Goal: Check status: Check status

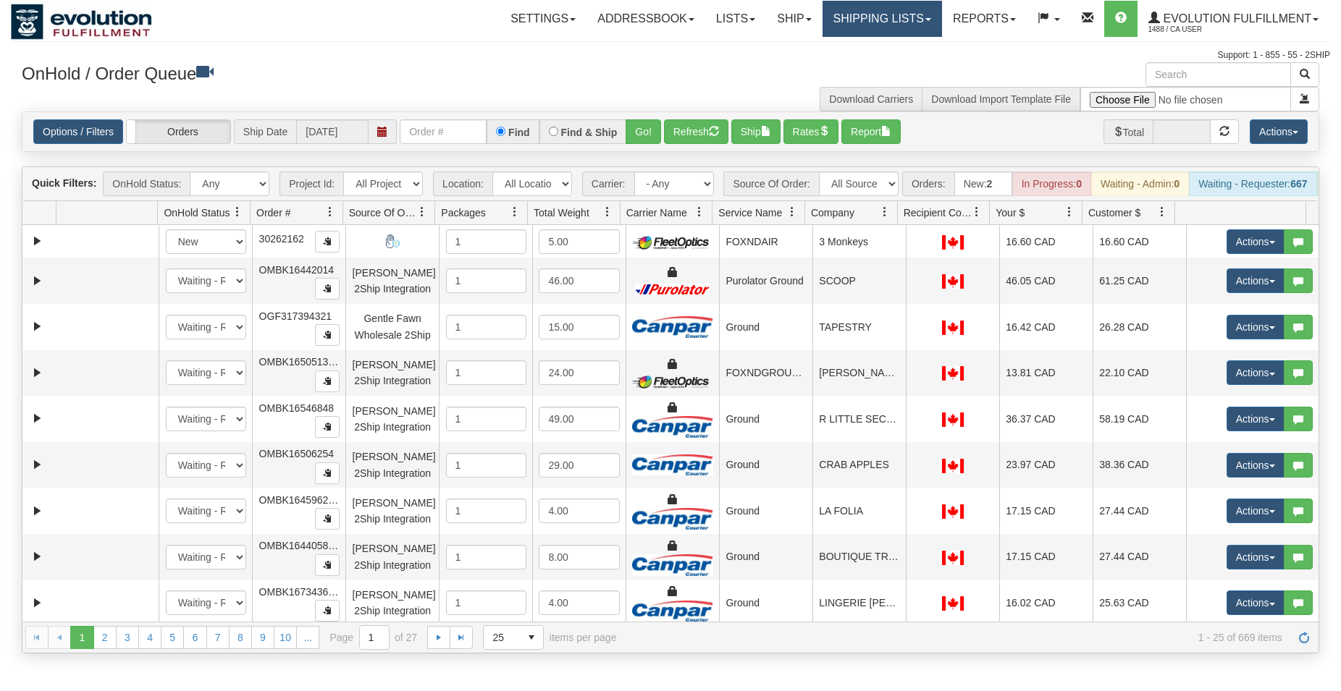
drag, startPoint x: 862, startPoint y: 15, endPoint x: 864, endPoint y: 27, distance: 11.8
click at [864, 16] on link "Shipping lists" at bounding box center [881, 19] width 119 height 36
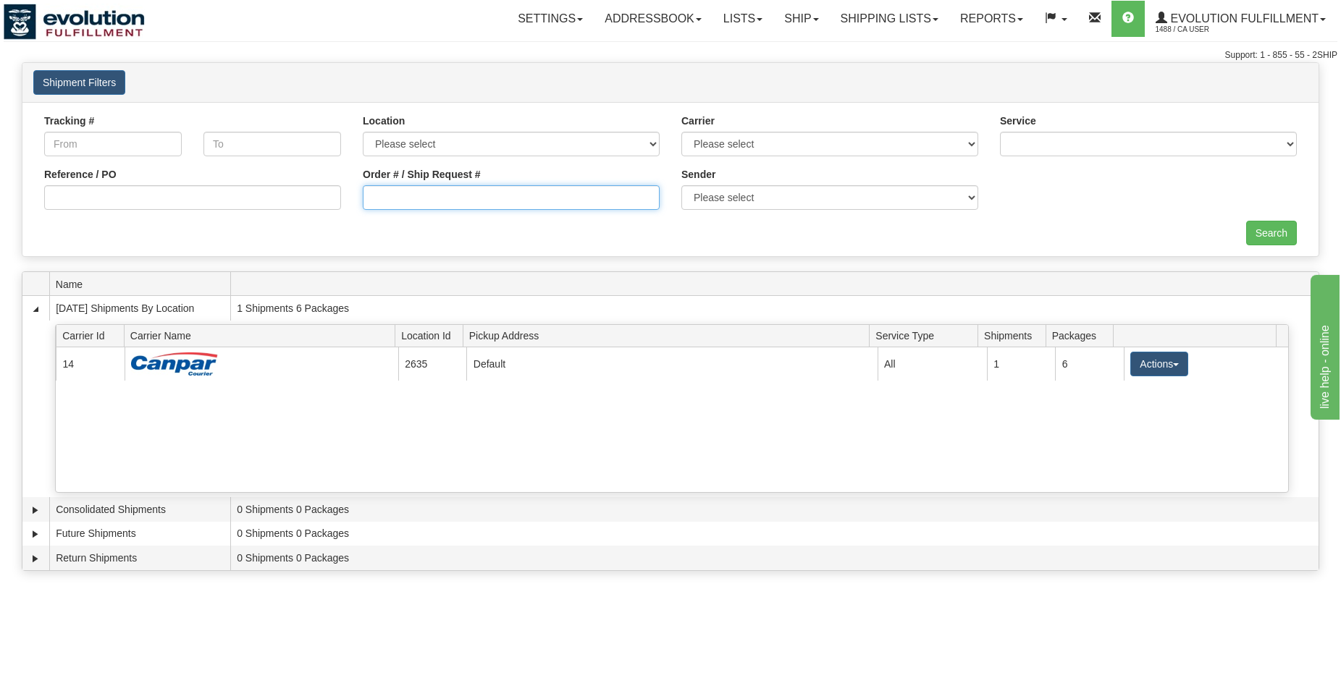
click at [421, 204] on input "Order # / Ship Request #" at bounding box center [511, 197] width 297 height 25
type input "127562"
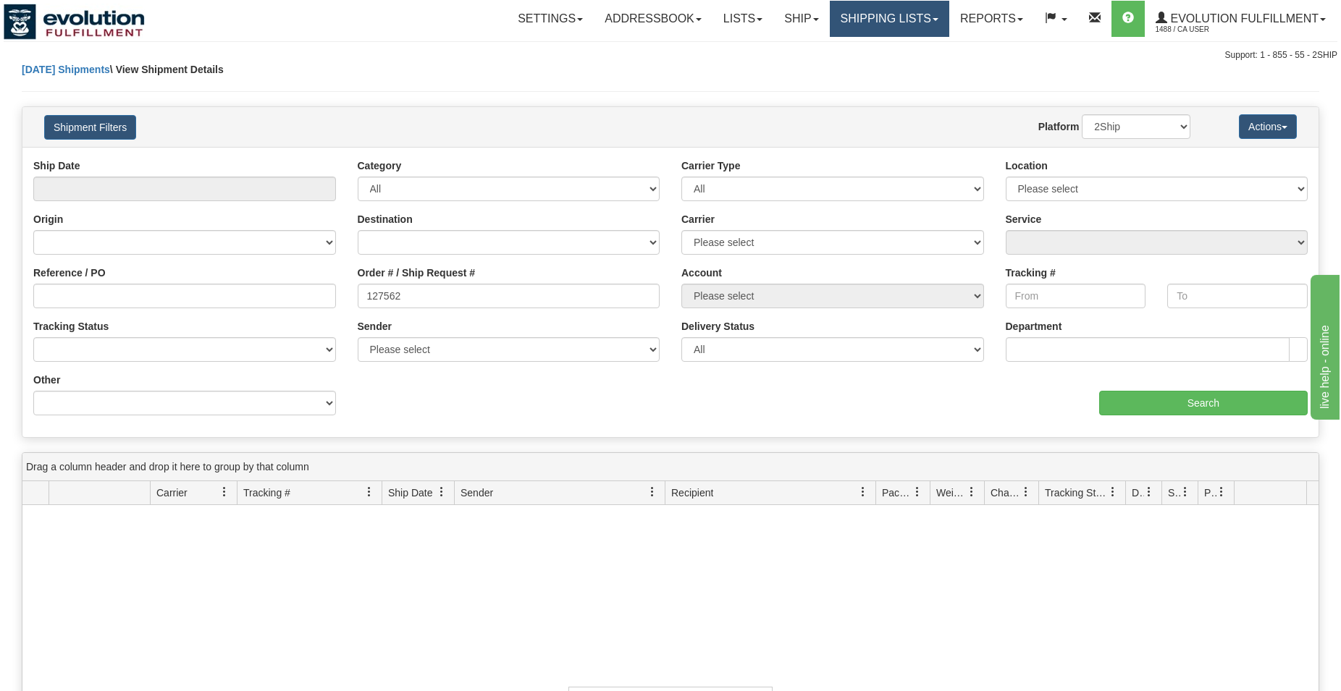
click at [885, 12] on link "Shipping lists" at bounding box center [889, 19] width 119 height 36
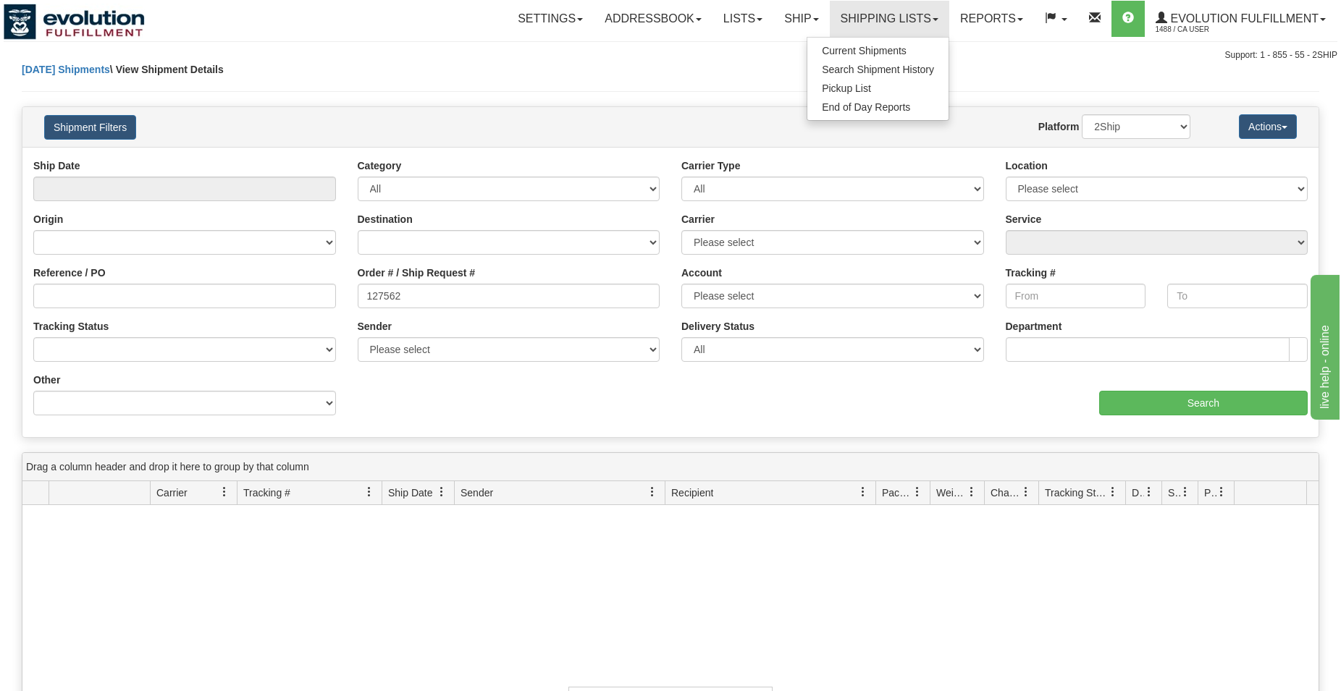
drag, startPoint x: 872, startPoint y: 41, endPoint x: 867, endPoint y: 46, distance: 7.7
click at [868, 43] on ul "Current Shipments Search Shipment History Pickup List End of Day Reports" at bounding box center [877, 79] width 143 height 84
click at [866, 26] on link "Shipping lists" at bounding box center [889, 19] width 119 height 36
click at [866, 53] on span "Current Shipments" at bounding box center [864, 51] width 85 height 12
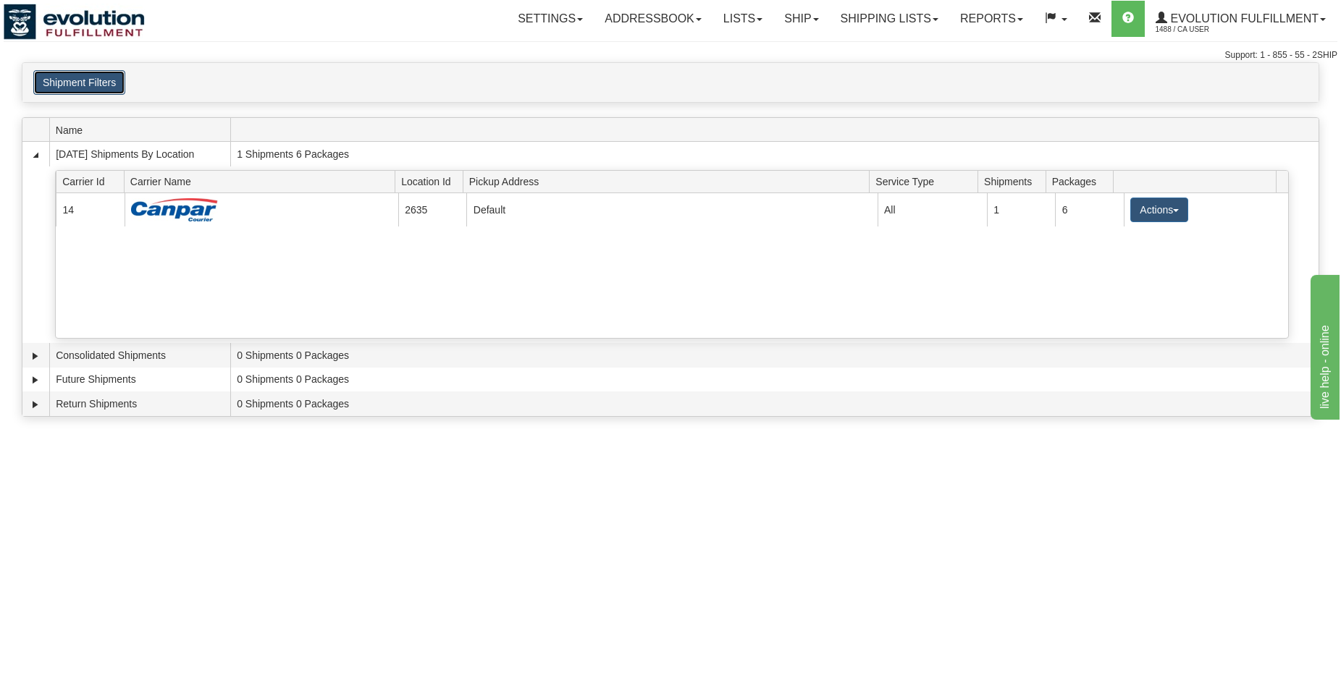
drag, startPoint x: 0, startPoint y: 0, endPoint x: 40, endPoint y: 85, distance: 93.6
click at [39, 84] on button "Shipment Filters" at bounding box center [79, 82] width 92 height 25
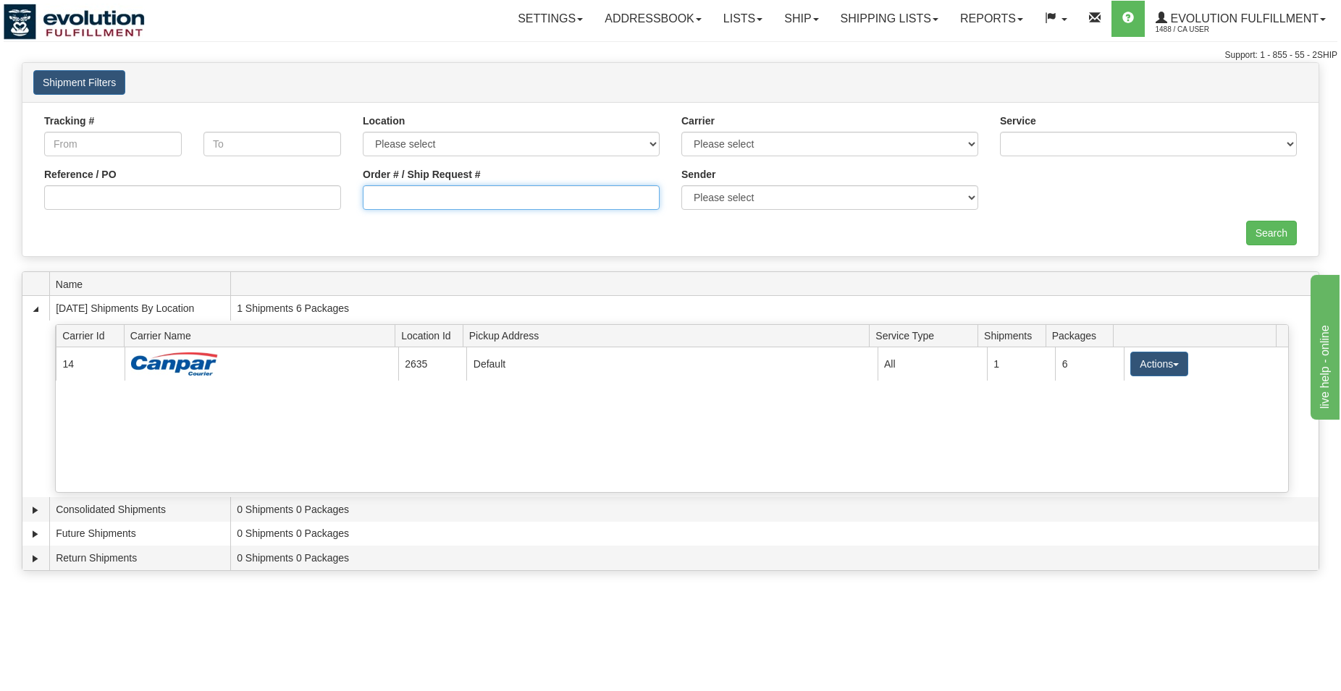
click at [395, 201] on input "Order # / Ship Request #" at bounding box center [511, 197] width 297 height 25
type input "127562"
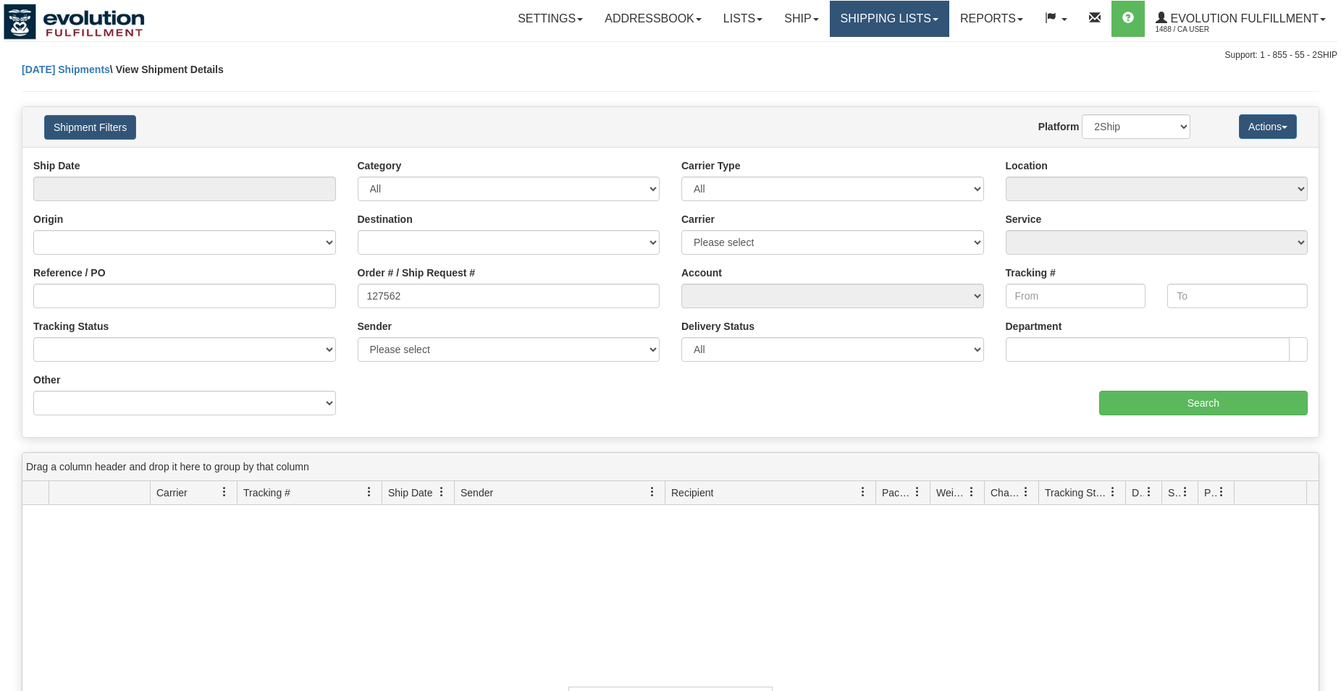
drag, startPoint x: 0, startPoint y: 0, endPoint x: 900, endPoint y: 22, distance: 900.1
click at [904, 17] on link "Shipping lists" at bounding box center [889, 19] width 119 height 36
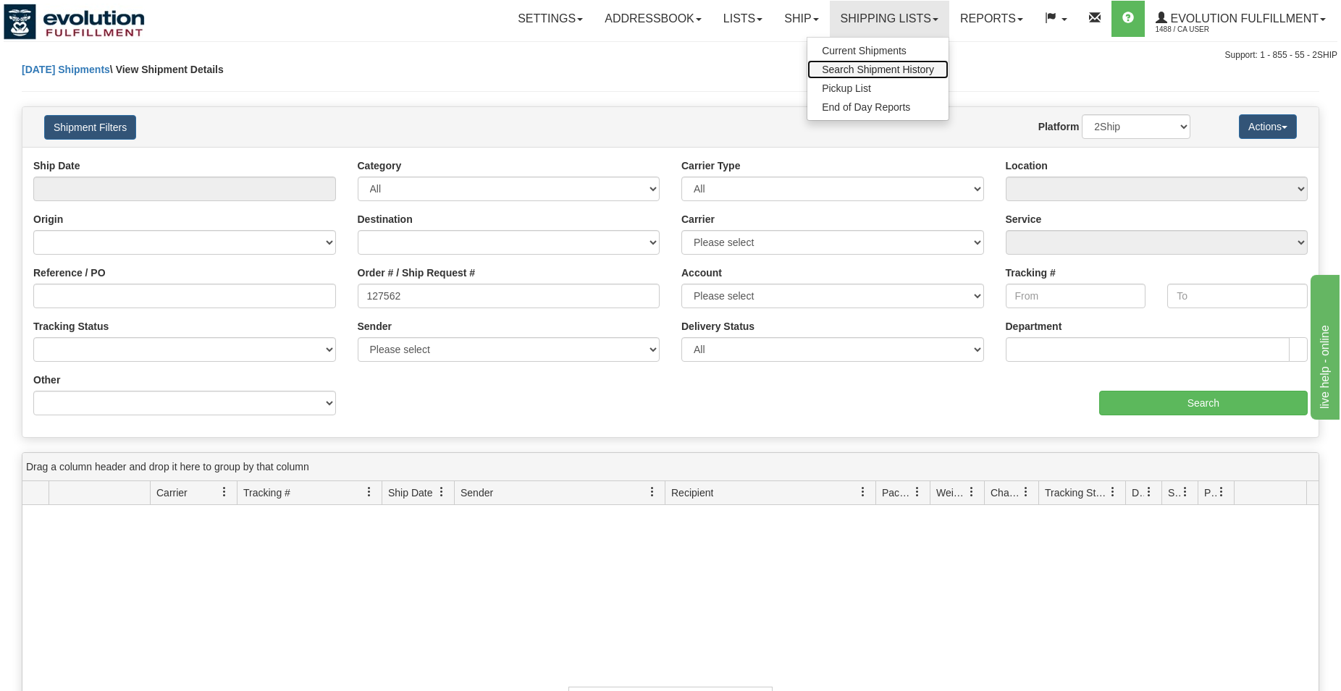
click at [882, 62] on link "Search Shipment History" at bounding box center [877, 69] width 141 height 19
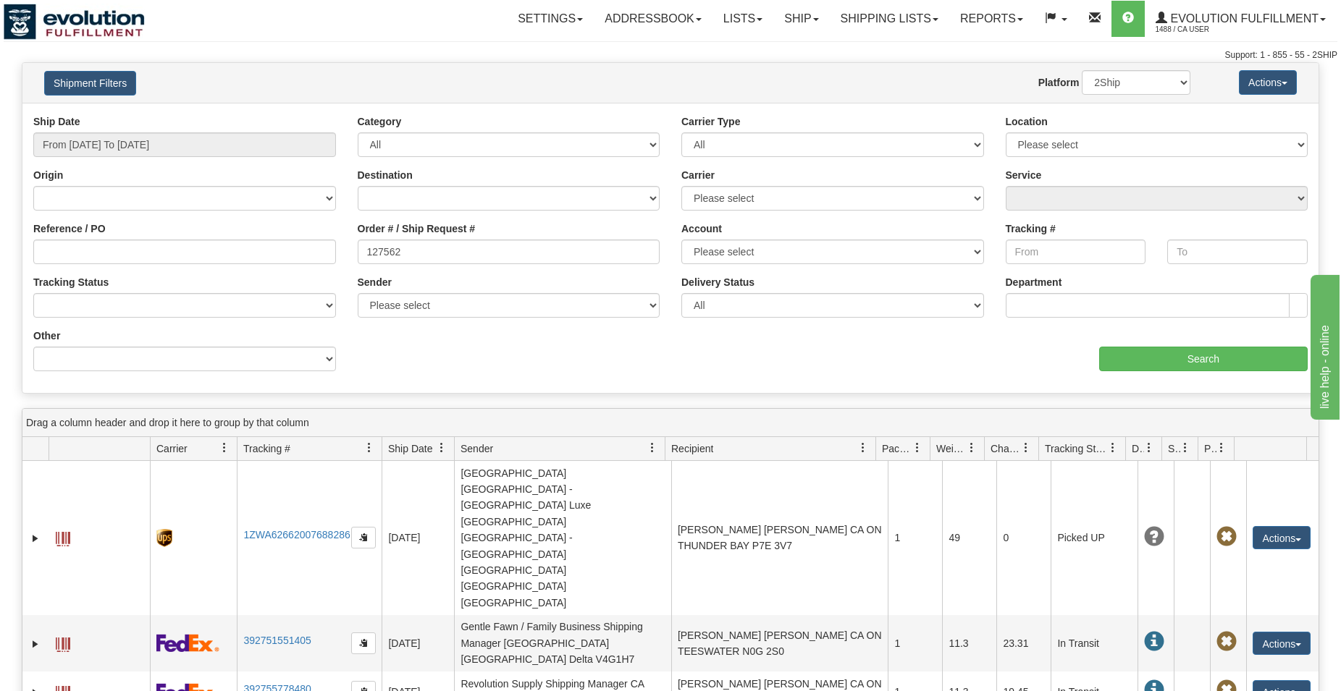
type input "127562"
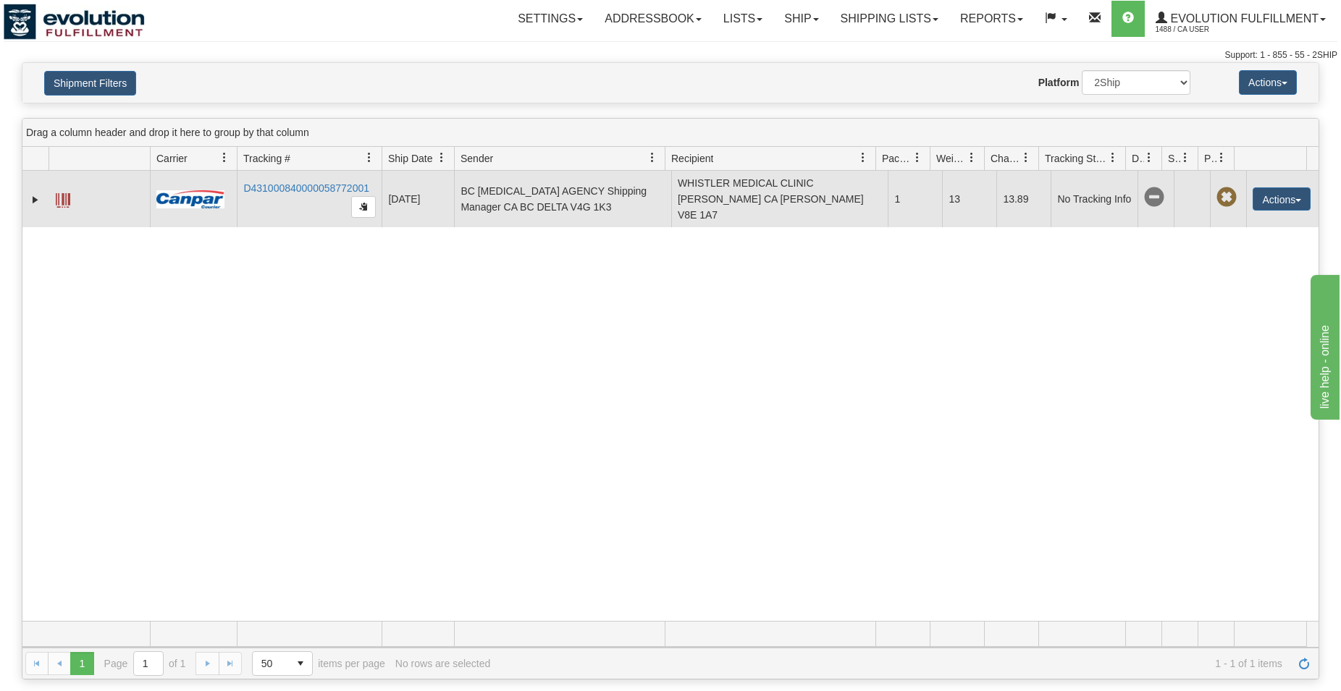
click at [57, 195] on span at bounding box center [63, 200] width 14 height 14
